Goal: Find contact information: Find contact information

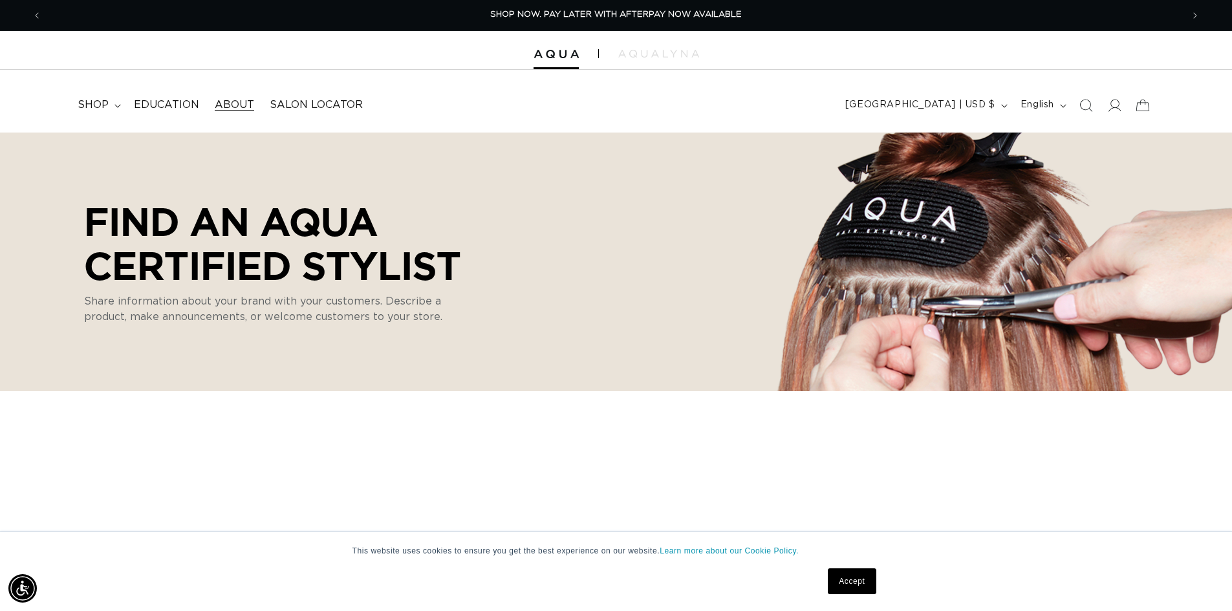
click at [231, 107] on span "About" at bounding box center [234, 105] width 39 height 14
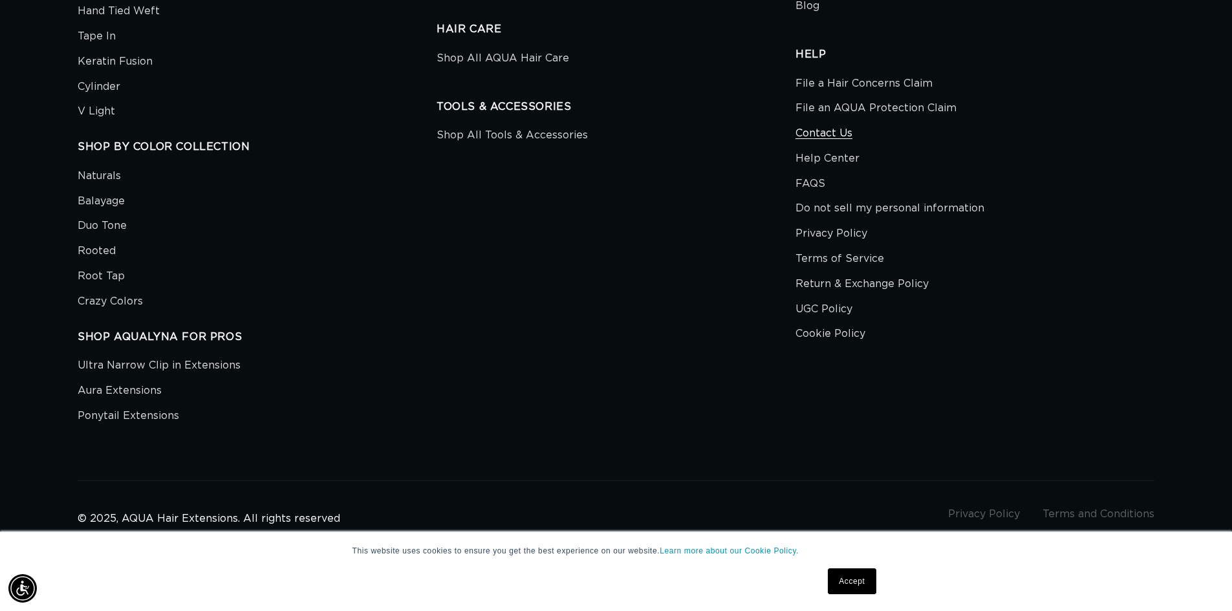
scroll to position [0, 1140]
click at [806, 138] on link "Contact Us" at bounding box center [823, 133] width 57 height 25
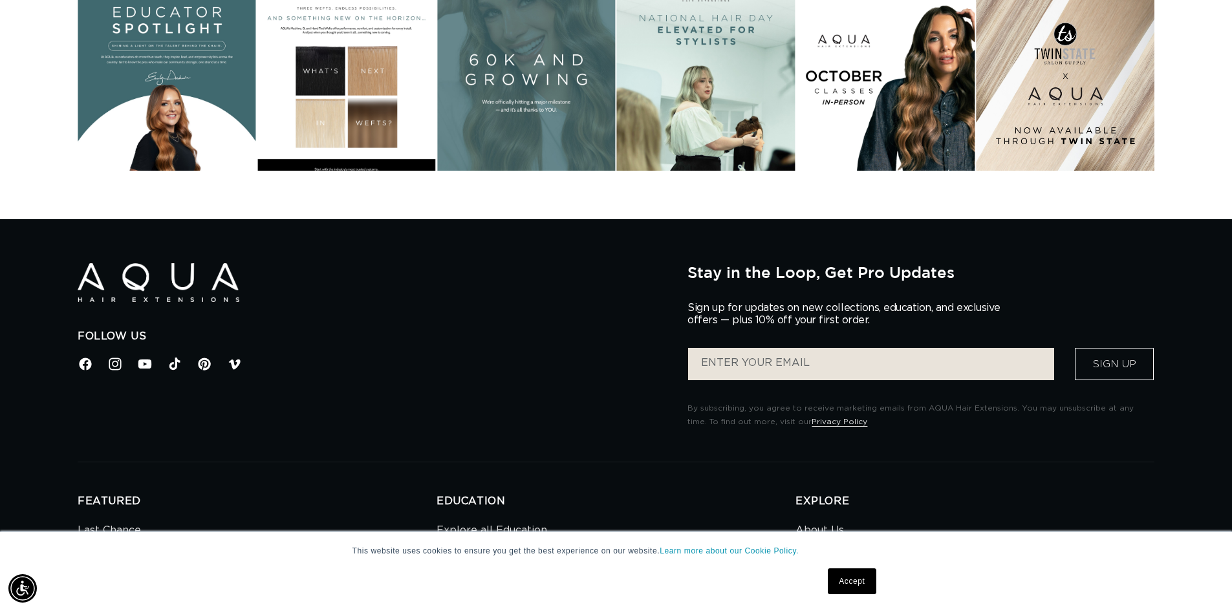
scroll to position [2005, 0]
click at [856, 584] on link "Accept" at bounding box center [852, 581] width 48 height 26
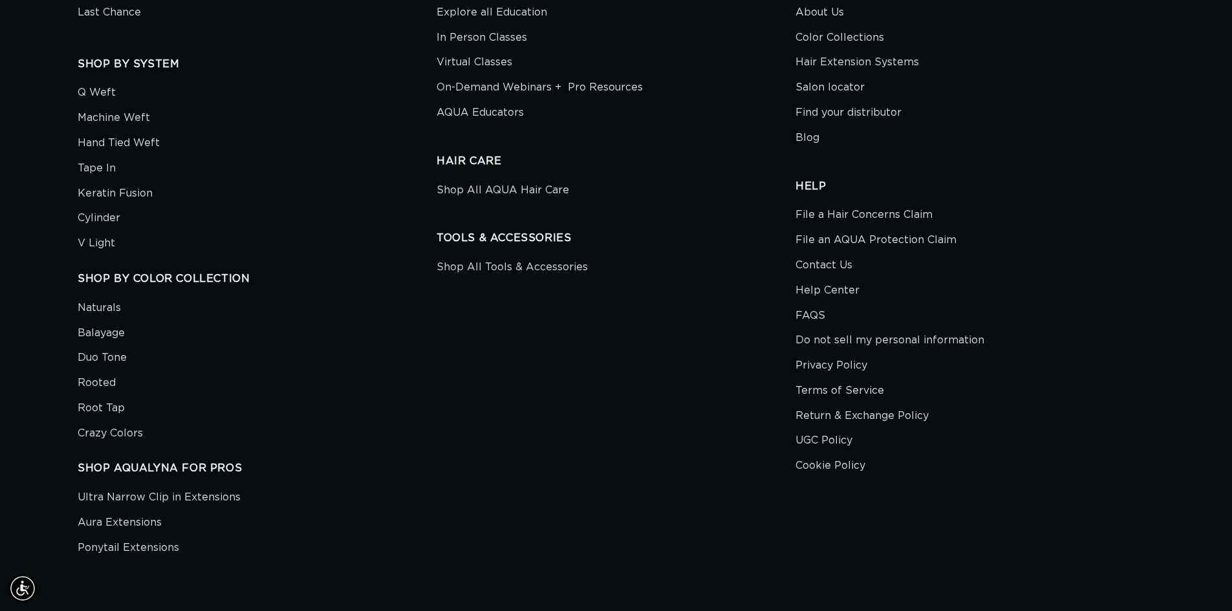
scroll to position [0, 2280]
click at [756, 386] on div "EDUCATION Explore all Education In Person Classes Virtual Classes On-Demand Web…" at bounding box center [615, 269] width 359 height 584
